Goal: Check status: Check status

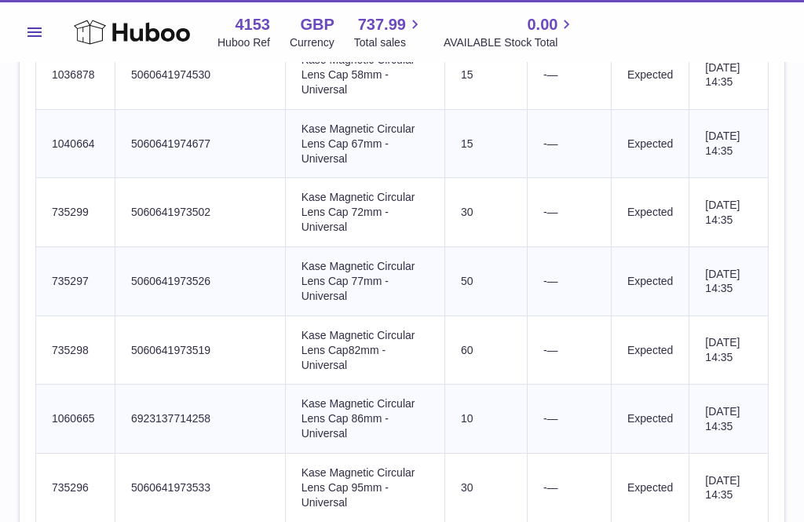
click at [89, 34] on icon at bounding box center [132, 31] width 116 height 31
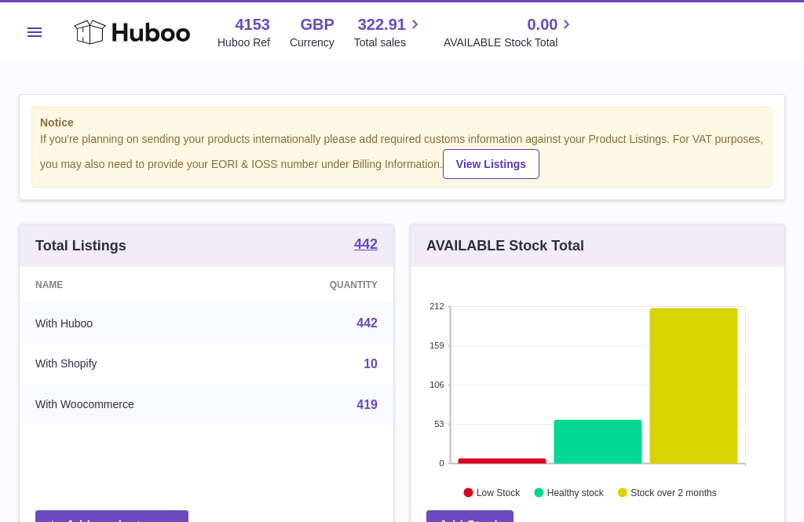
click at [31, 42] on button "Menu" at bounding box center [34, 31] width 31 height 31
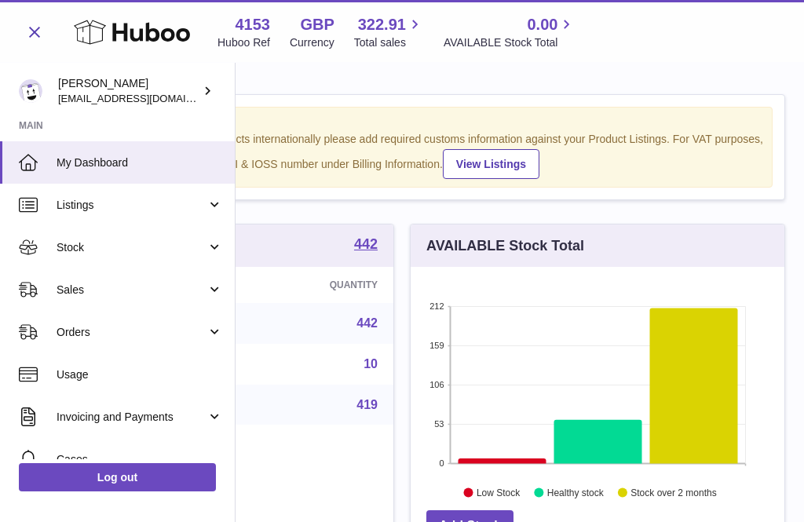
click at [89, 248] on span "Stock" at bounding box center [132, 247] width 150 height 15
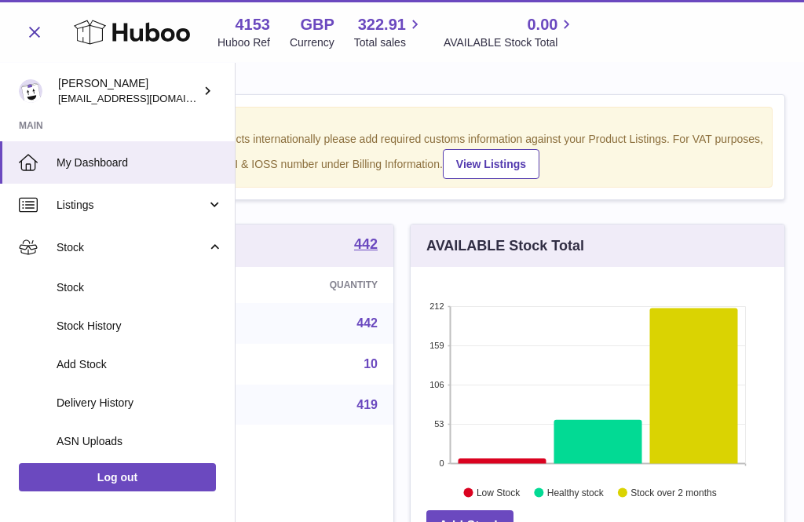
click at [94, 405] on span "Delivery History" at bounding box center [140, 403] width 166 height 15
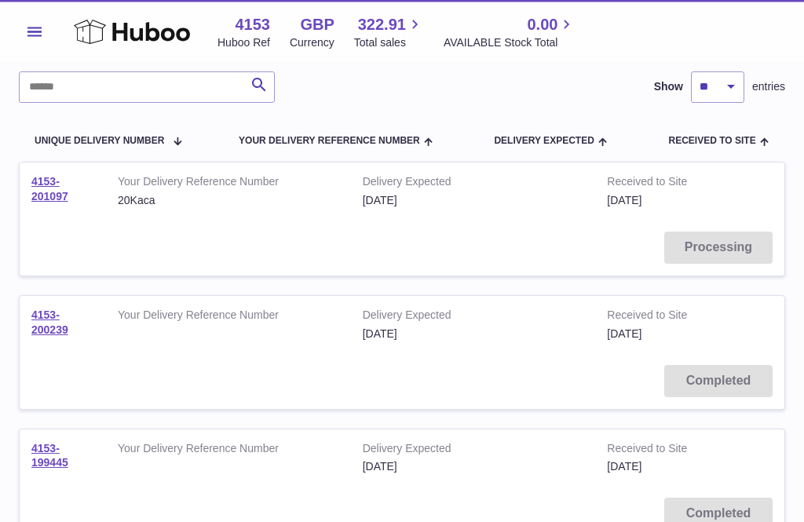
scroll to position [116, 0]
click at [42, 192] on link "4153-201097" at bounding box center [49, 188] width 37 height 27
